Goal: Task Accomplishment & Management: Use online tool/utility

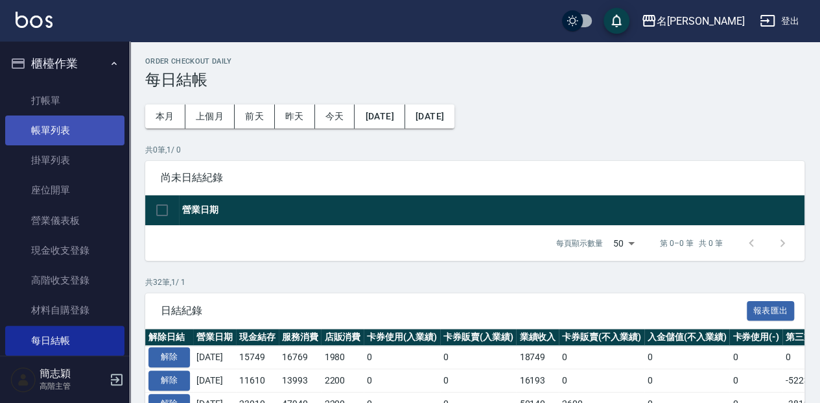
click at [117, 134] on nav "櫃檯作業 打帳單 帳單列表 掛單列表 座位開單 營業儀表板 現金收支登錄 高階收支登錄 材料自購登錄 每日結帳 排班表 現場電腦打卡 掃碼打卡 預約管理 預約…" at bounding box center [65, 199] width 130 height 314
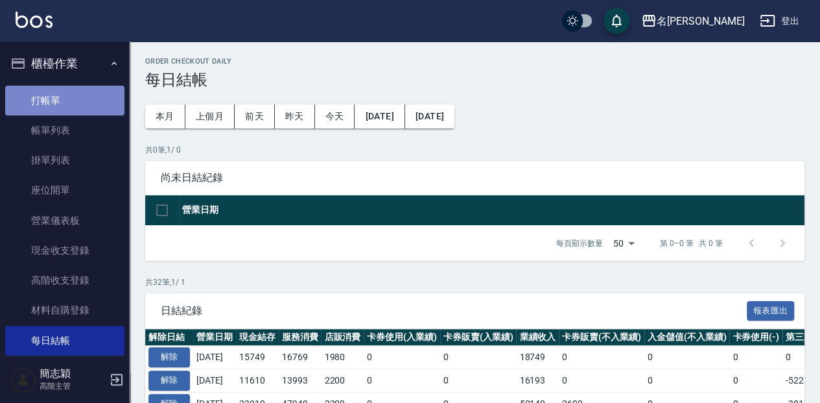
click at [96, 99] on link "打帳單" at bounding box center [64, 101] width 119 height 30
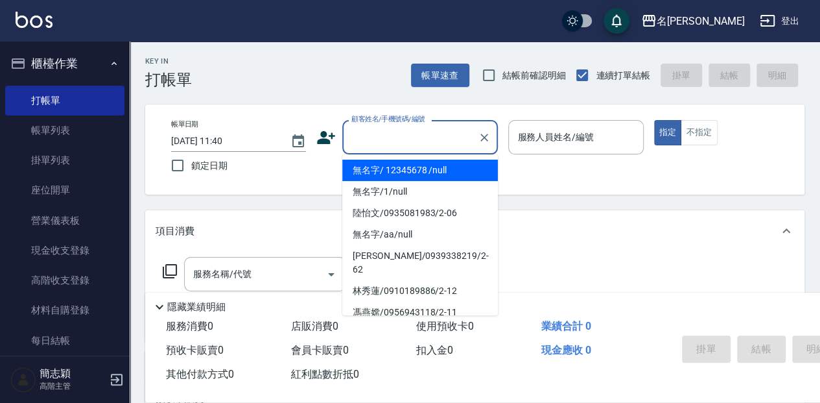
click at [385, 139] on input "顧客姓名/手機號碼/編號" at bounding box center [410, 137] width 125 height 23
click at [401, 169] on li "無名字/ 12345678 /null" at bounding box center [420, 170] width 156 height 21
type input "無名字/ 12345678 /null"
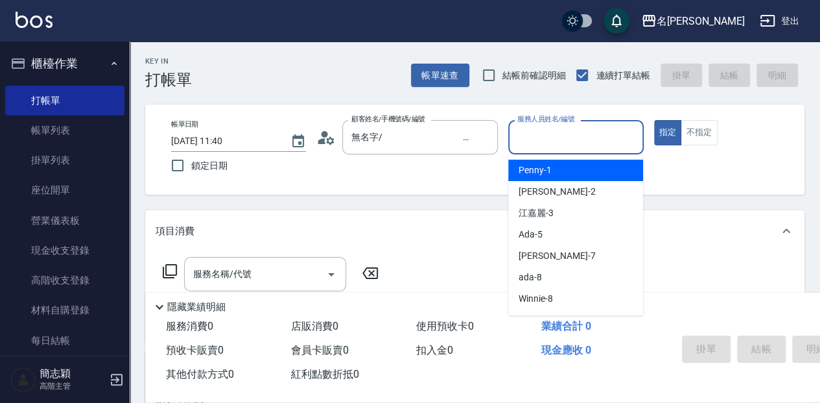
click at [533, 132] on input "服務人員姓名/編號" at bounding box center [575, 137] width 123 height 23
click at [536, 171] on span "瓦皮 -A" at bounding box center [532, 170] width 27 height 14
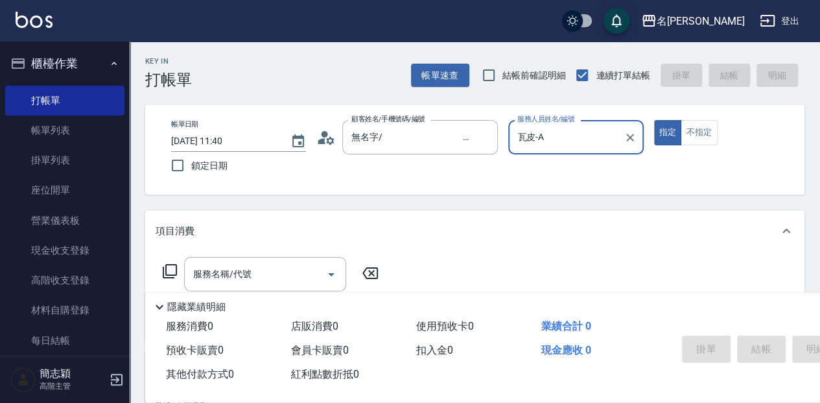
type input "瓦皮-A"
click at [196, 303] on p "隱藏業績明細" at bounding box center [196, 307] width 58 height 14
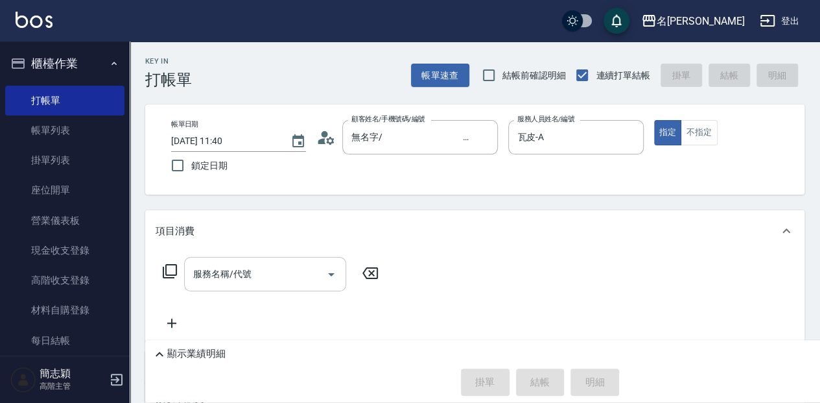
click at [189, 274] on div "服務名稱/代號" at bounding box center [265, 274] width 162 height 34
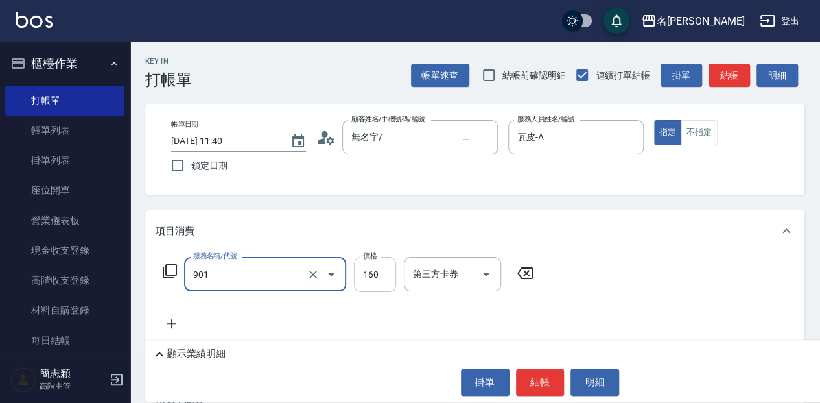
type input "修手(901)"
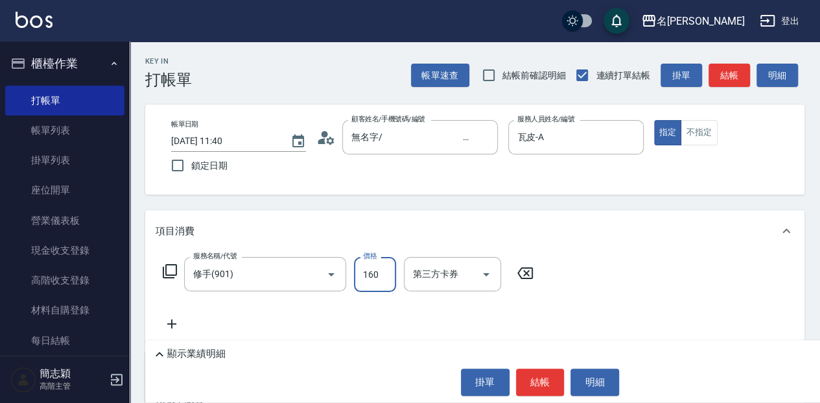
click at [372, 274] on input "160" at bounding box center [375, 274] width 42 height 35
type input "1260"
click at [528, 380] on button "結帳" at bounding box center [540, 381] width 49 height 27
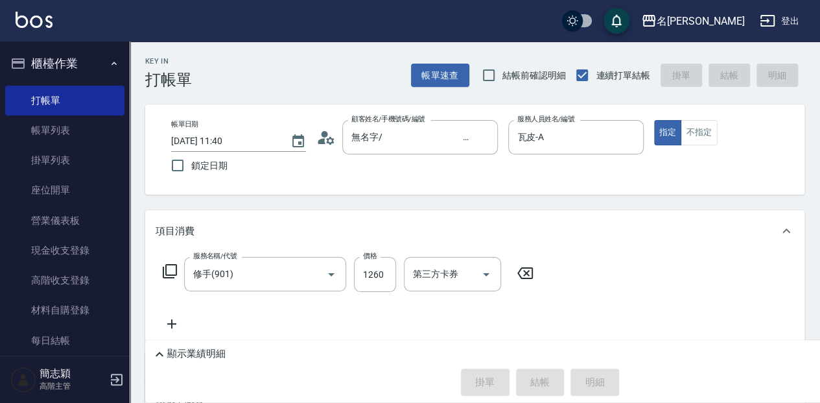
type input "[DATE] 11:41"
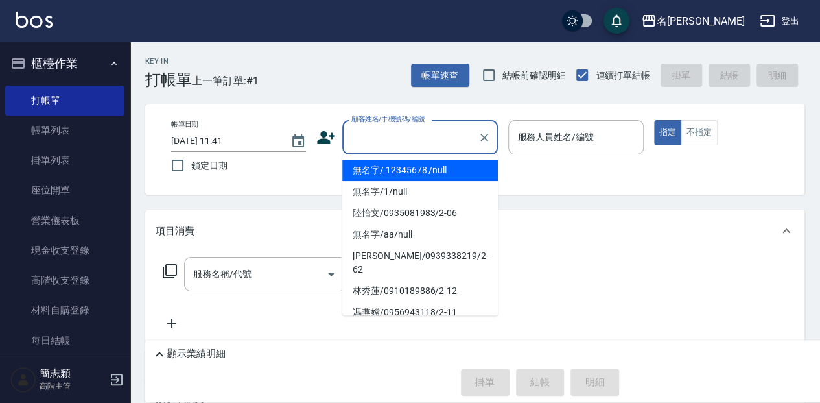
click at [387, 141] on input "顧客姓名/手機號碼/編號" at bounding box center [410, 137] width 125 height 23
click at [399, 170] on li "無名字/ 12345678 /null" at bounding box center [420, 170] width 156 height 21
type input "無名字/ 12345678 /null"
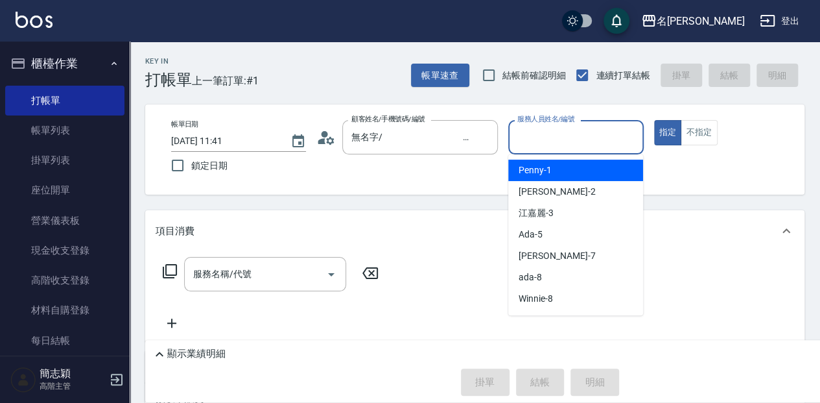
click at [588, 131] on input "服務人員姓名/編號" at bounding box center [575, 137] width 123 height 23
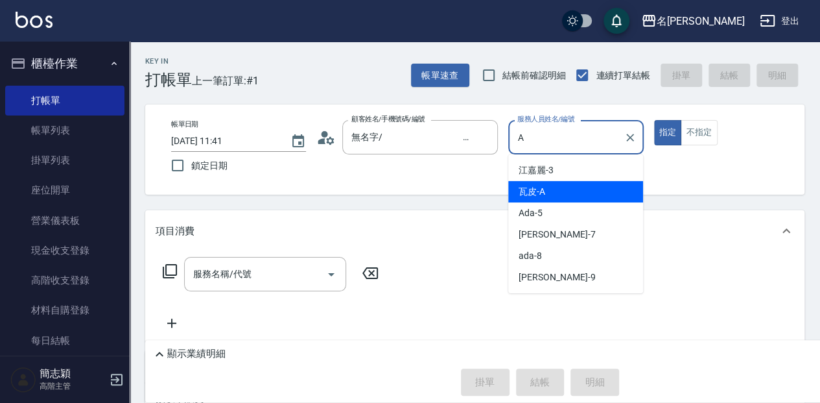
click at [577, 188] on div "瓦皮 -A" at bounding box center [575, 191] width 135 height 21
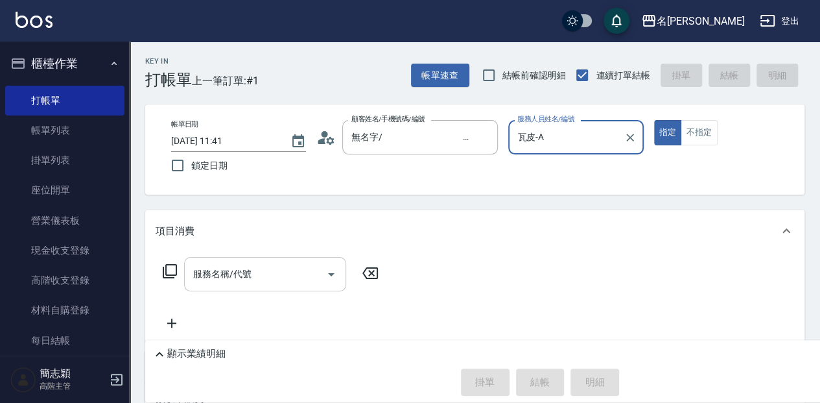
type input "瓦皮-A"
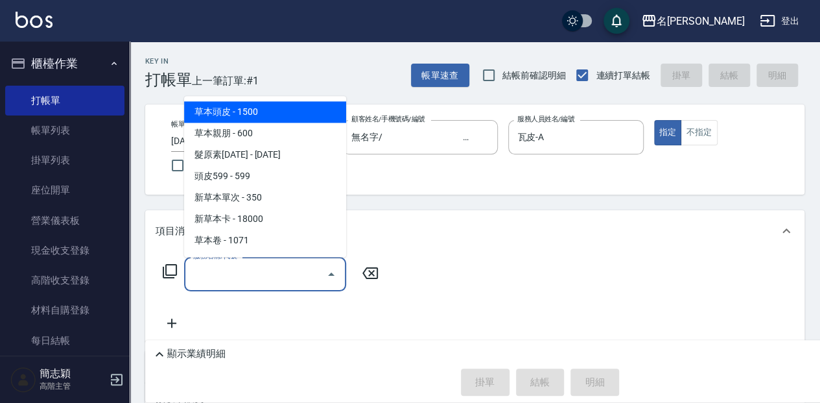
click at [200, 276] on input "服務名稱/代號" at bounding box center [255, 274] width 131 height 23
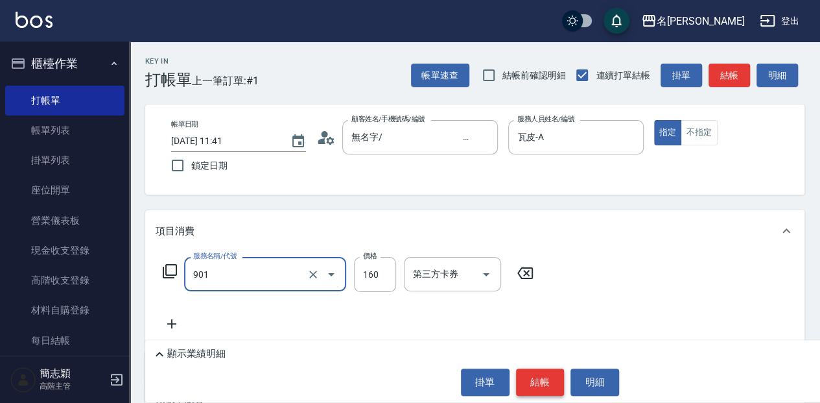
type input "修手(901)"
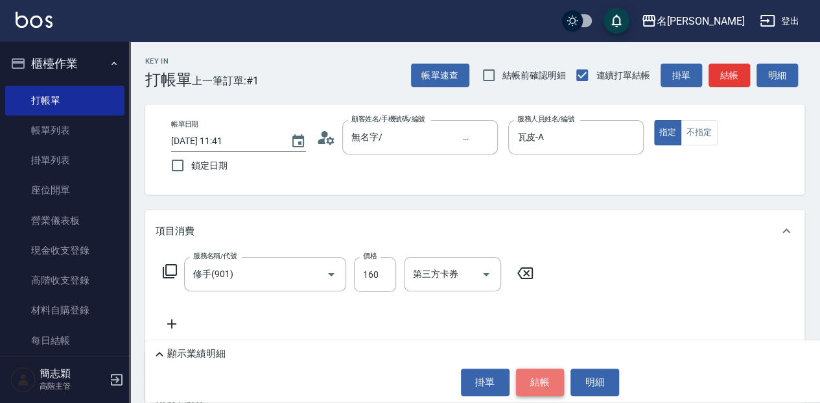
click at [531, 376] on button "結帳" at bounding box center [540, 381] width 49 height 27
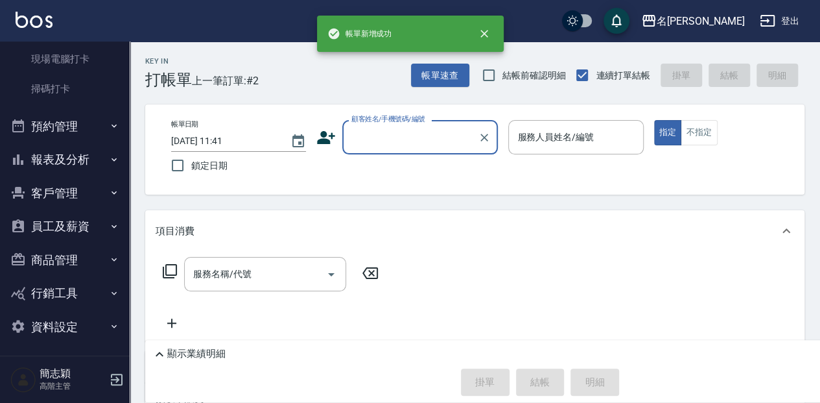
scroll to position [344, 0]
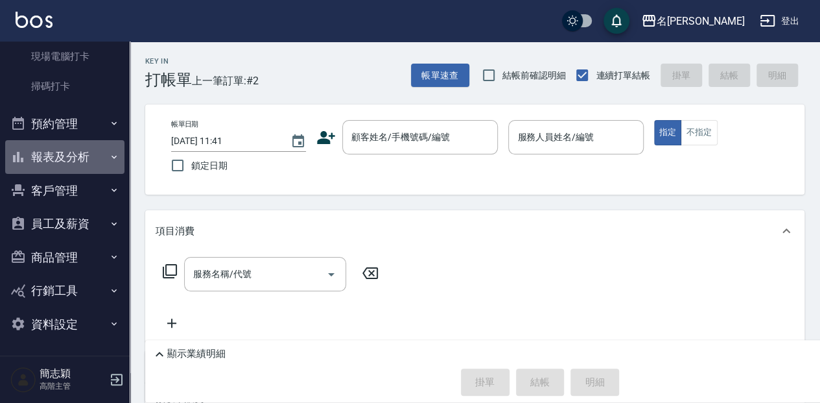
click at [83, 156] on button "報表及分析" at bounding box center [64, 157] width 119 height 34
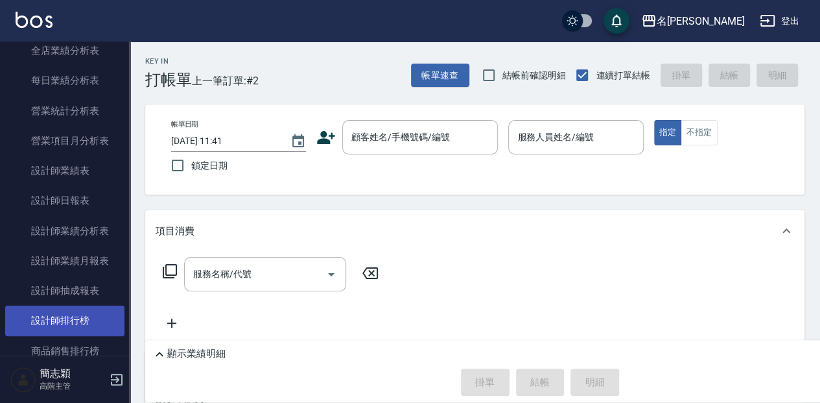
scroll to position [820, 0]
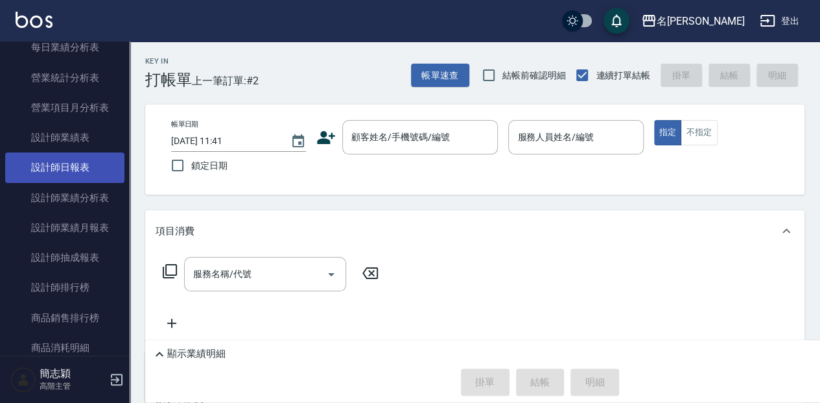
click at [88, 165] on link "設計師日報表" at bounding box center [64, 167] width 119 height 30
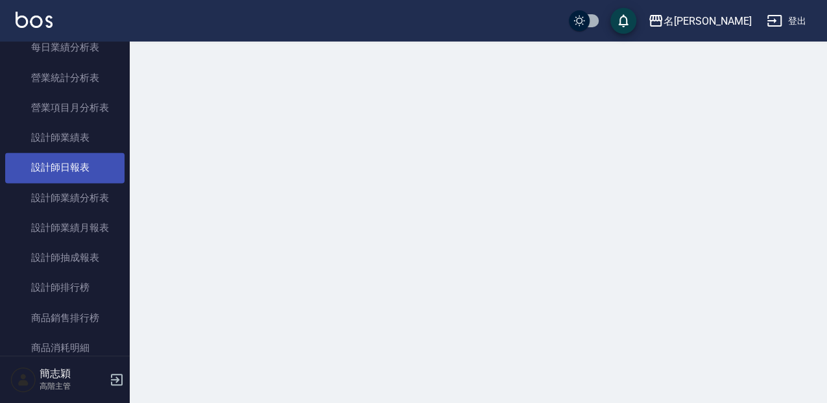
click at [88, 165] on link "設計師日報表" at bounding box center [64, 167] width 119 height 30
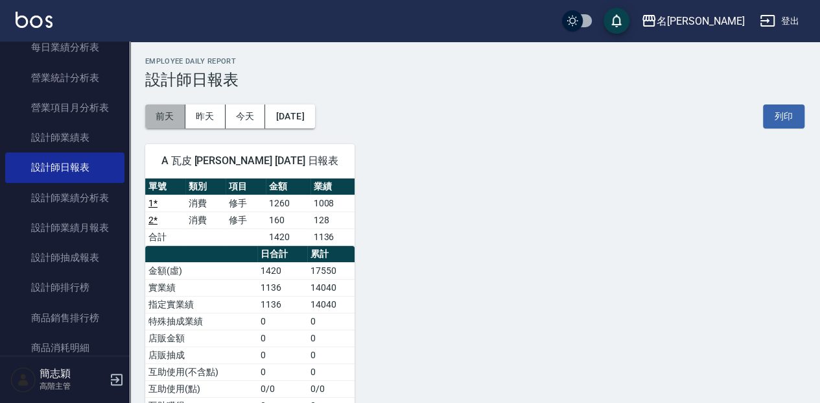
click at [167, 120] on button "前天" at bounding box center [165, 116] width 40 height 24
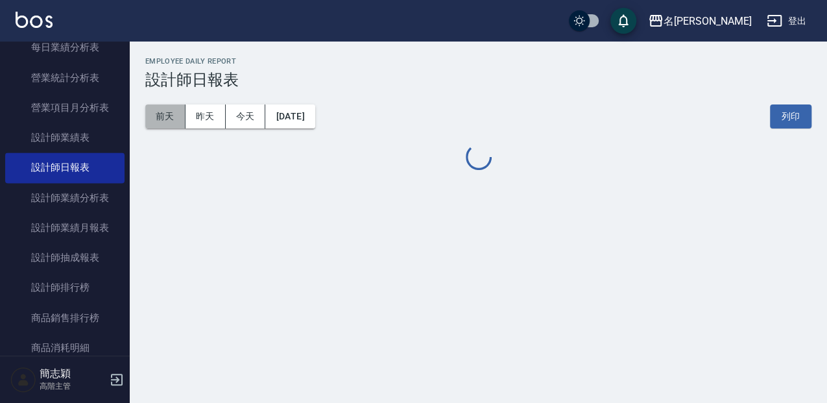
click at [167, 120] on button "前天" at bounding box center [165, 116] width 40 height 24
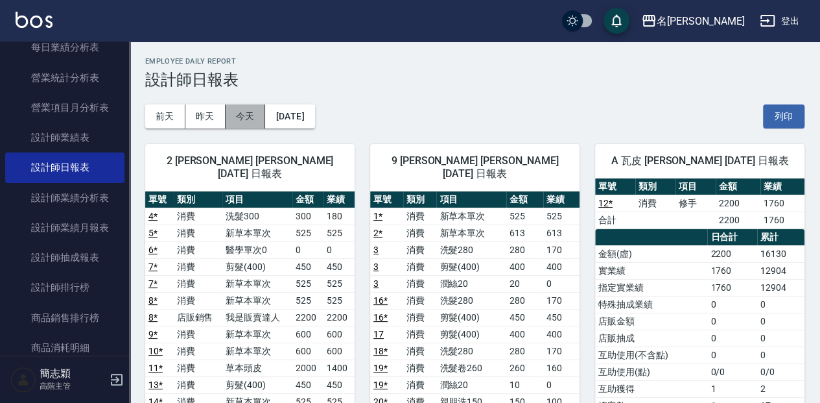
click at [252, 121] on button "今天" at bounding box center [246, 116] width 40 height 24
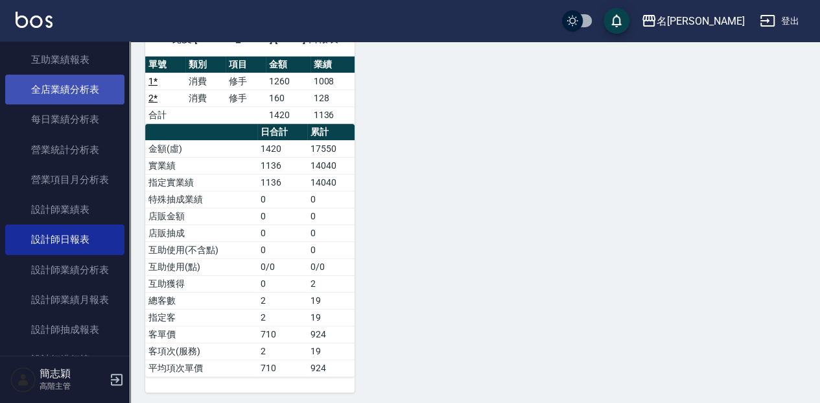
scroll to position [733, 0]
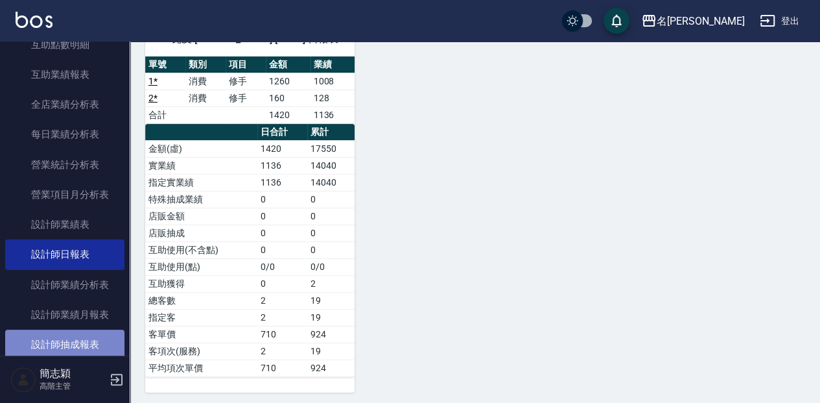
click at [74, 344] on link "設計師抽成報表" at bounding box center [64, 344] width 119 height 30
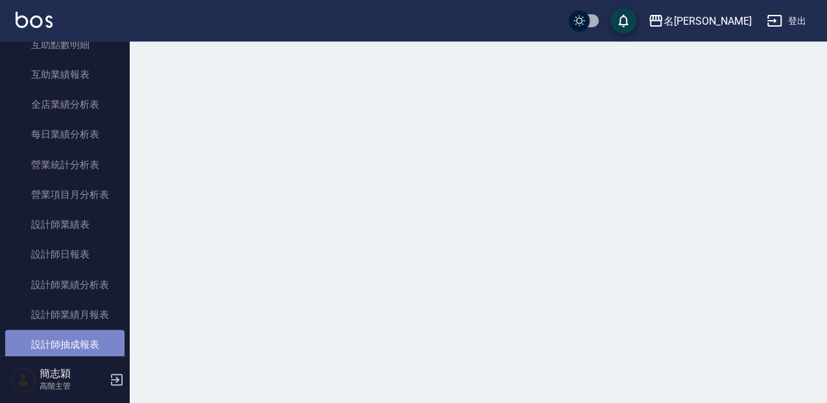
click at [74, 344] on link "設計師抽成報表" at bounding box center [64, 344] width 119 height 30
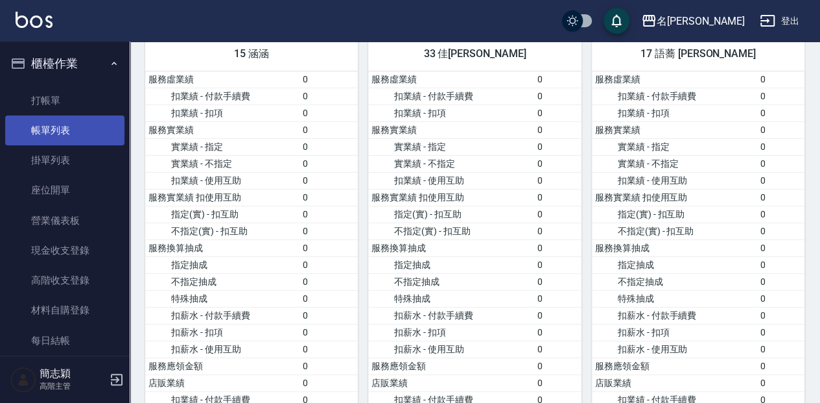
scroll to position [2377, 0]
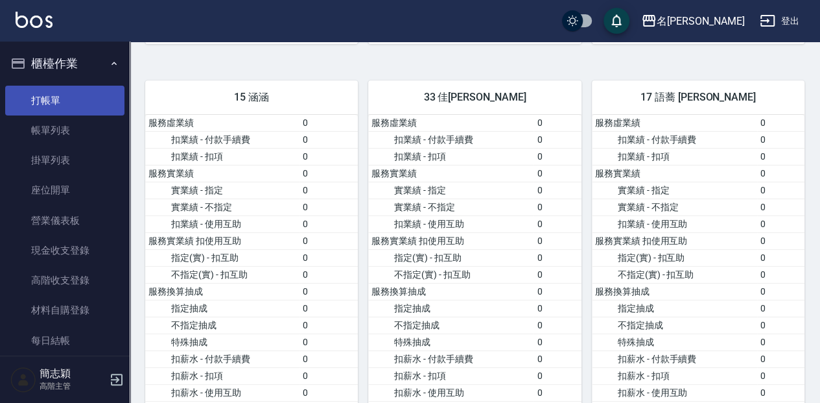
click at [79, 97] on link "打帳單" at bounding box center [64, 101] width 119 height 30
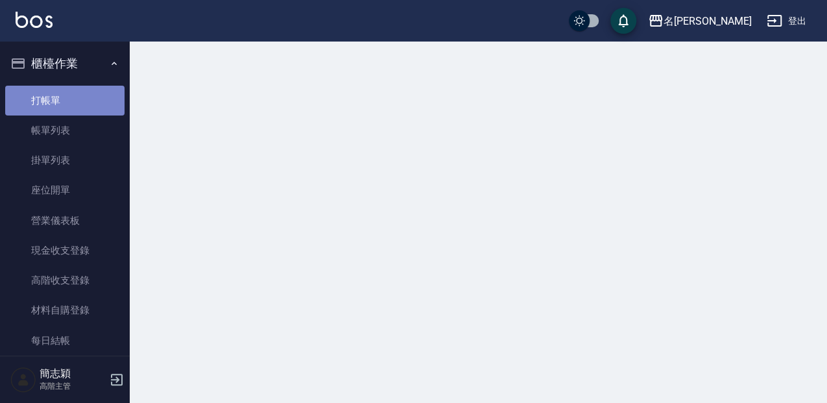
click at [78, 97] on link "打帳單" at bounding box center [64, 101] width 119 height 30
